Goal: Book appointment/travel/reservation

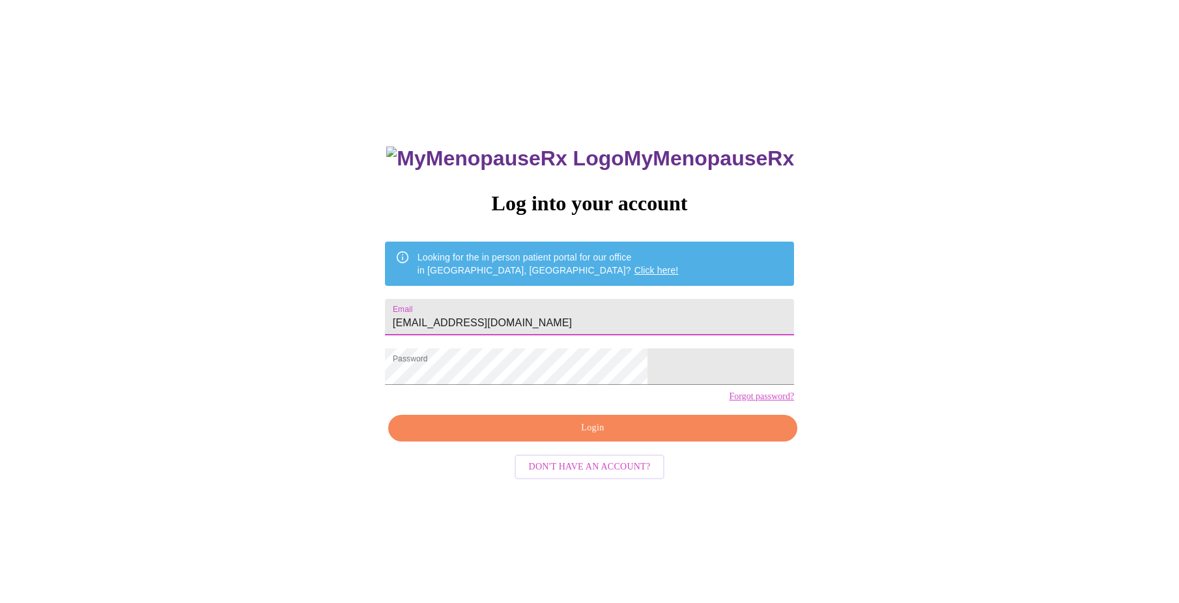
type input "[EMAIL_ADDRESS][DOMAIN_NAME]"
click at [536, 436] on span "Login" at bounding box center [592, 428] width 379 height 16
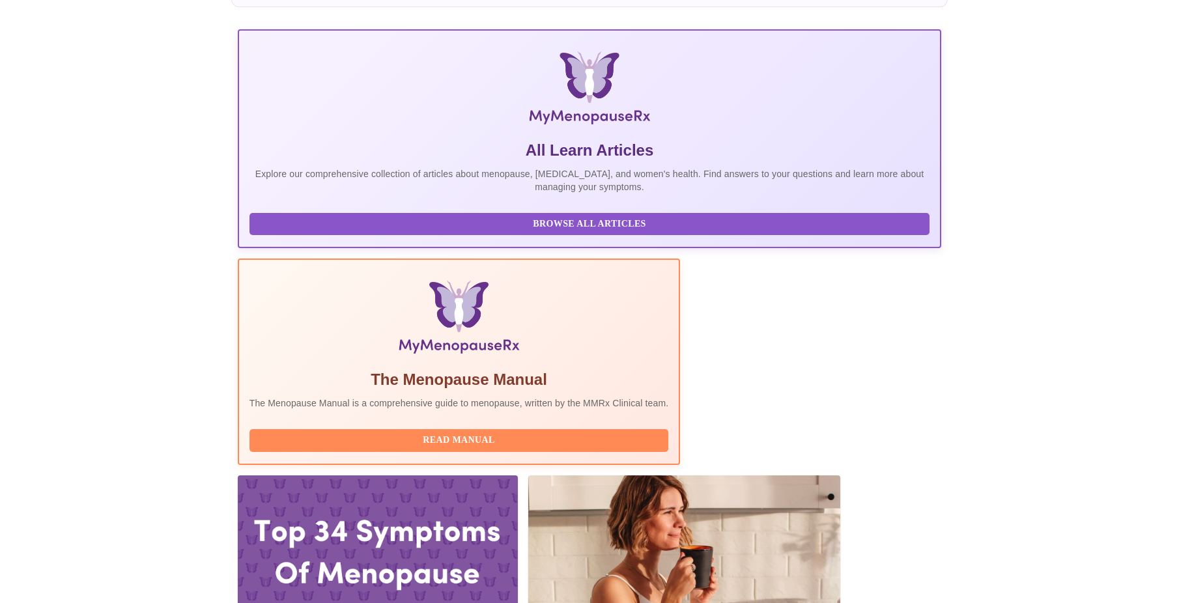
scroll to position [260, 0]
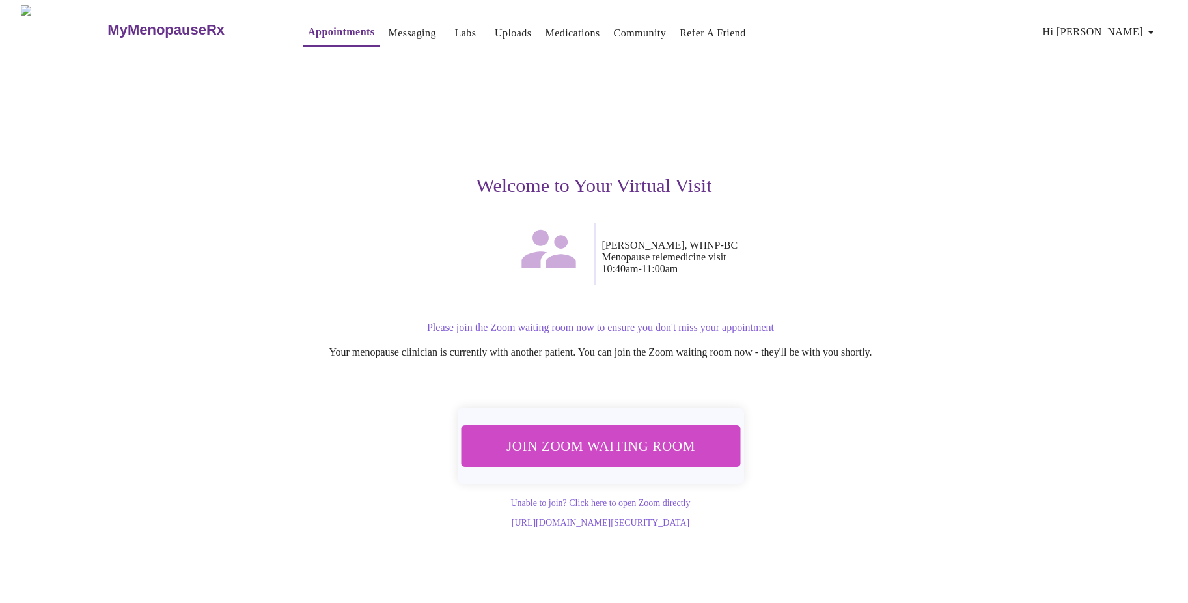
click at [634, 434] on span "Join Zoom Waiting Room" at bounding box center [600, 446] width 245 height 24
